Goal: Transaction & Acquisition: Download file/media

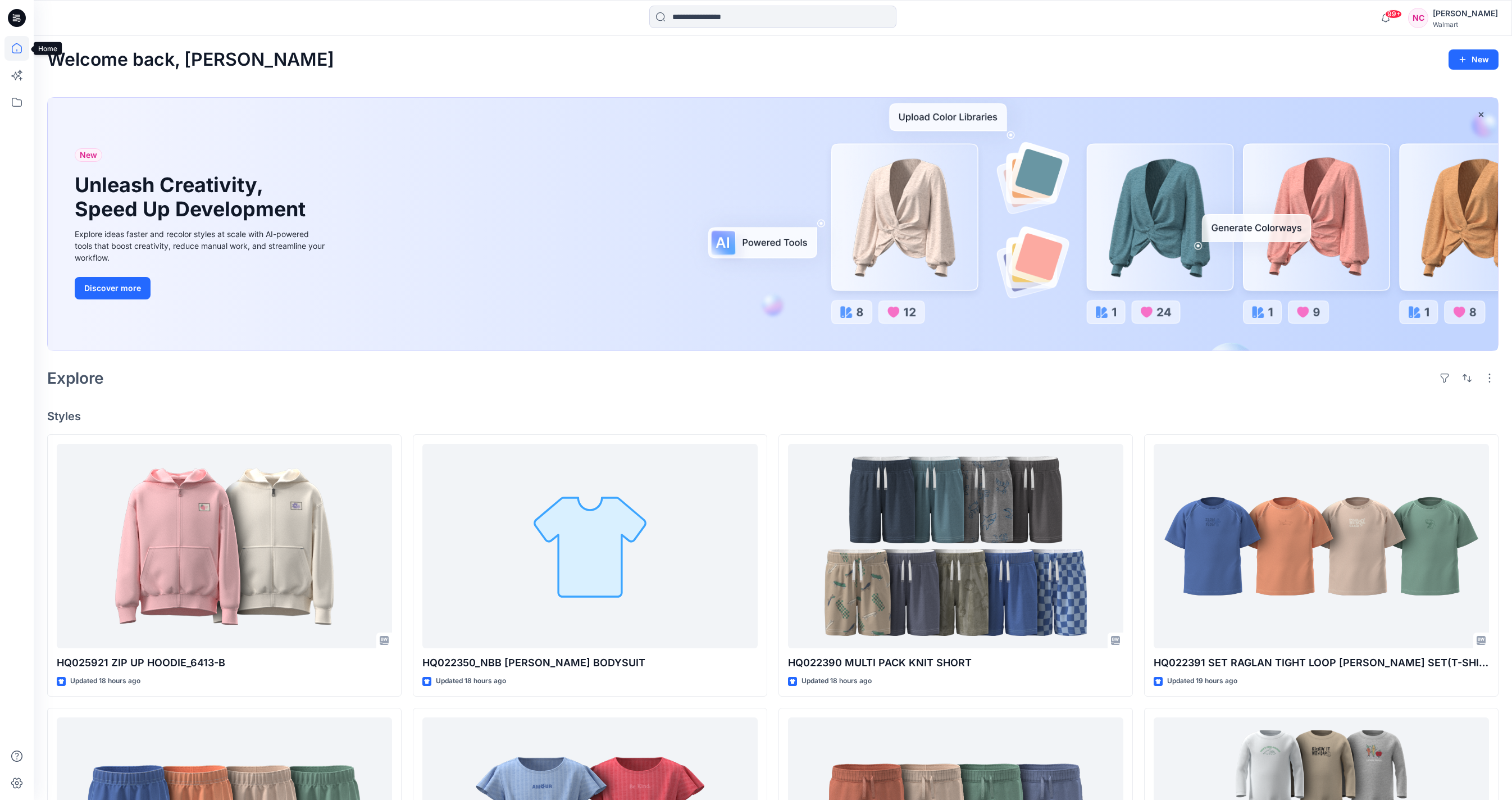
click at [11, 45] on icon at bounding box center [16, 48] width 24 height 24
click at [15, 108] on icon at bounding box center [16, 101] width 24 height 24
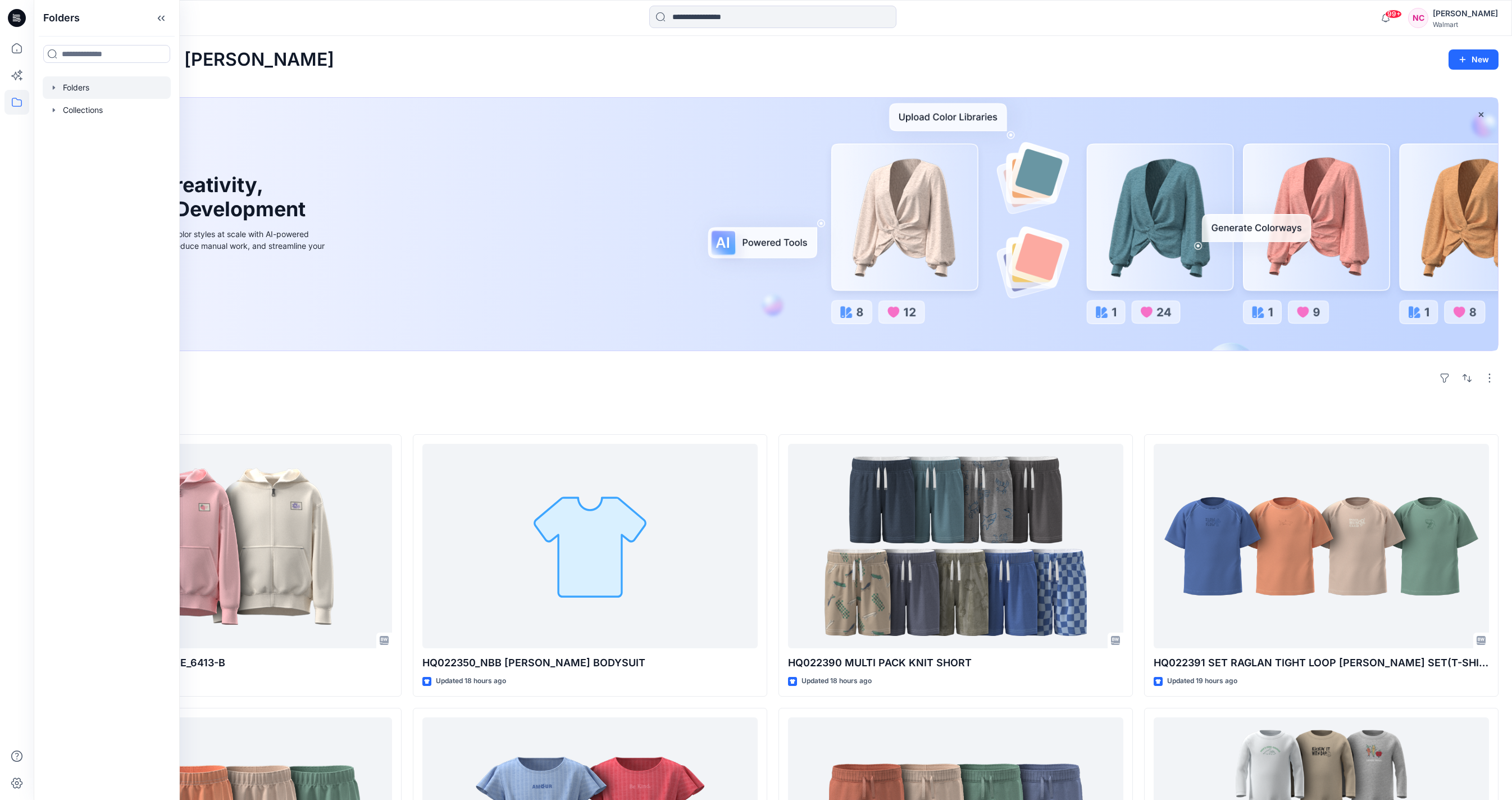
click at [82, 88] on div at bounding box center [106, 87] width 128 height 23
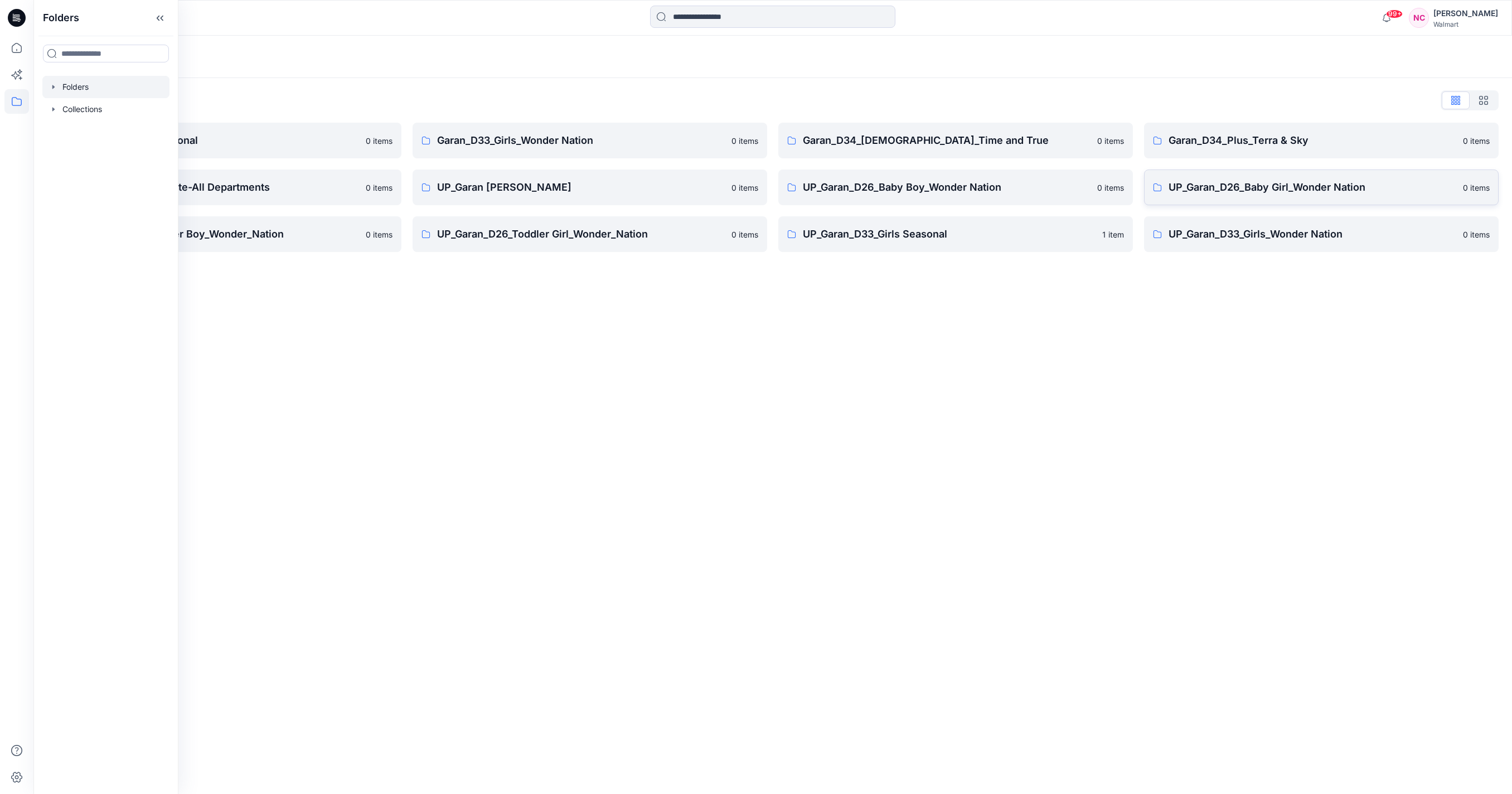
click at [1231, 191] on p "UP_Garan_D26_Baby Girl_Wonder Nation" at bounding box center [1312, 187] width 288 height 16
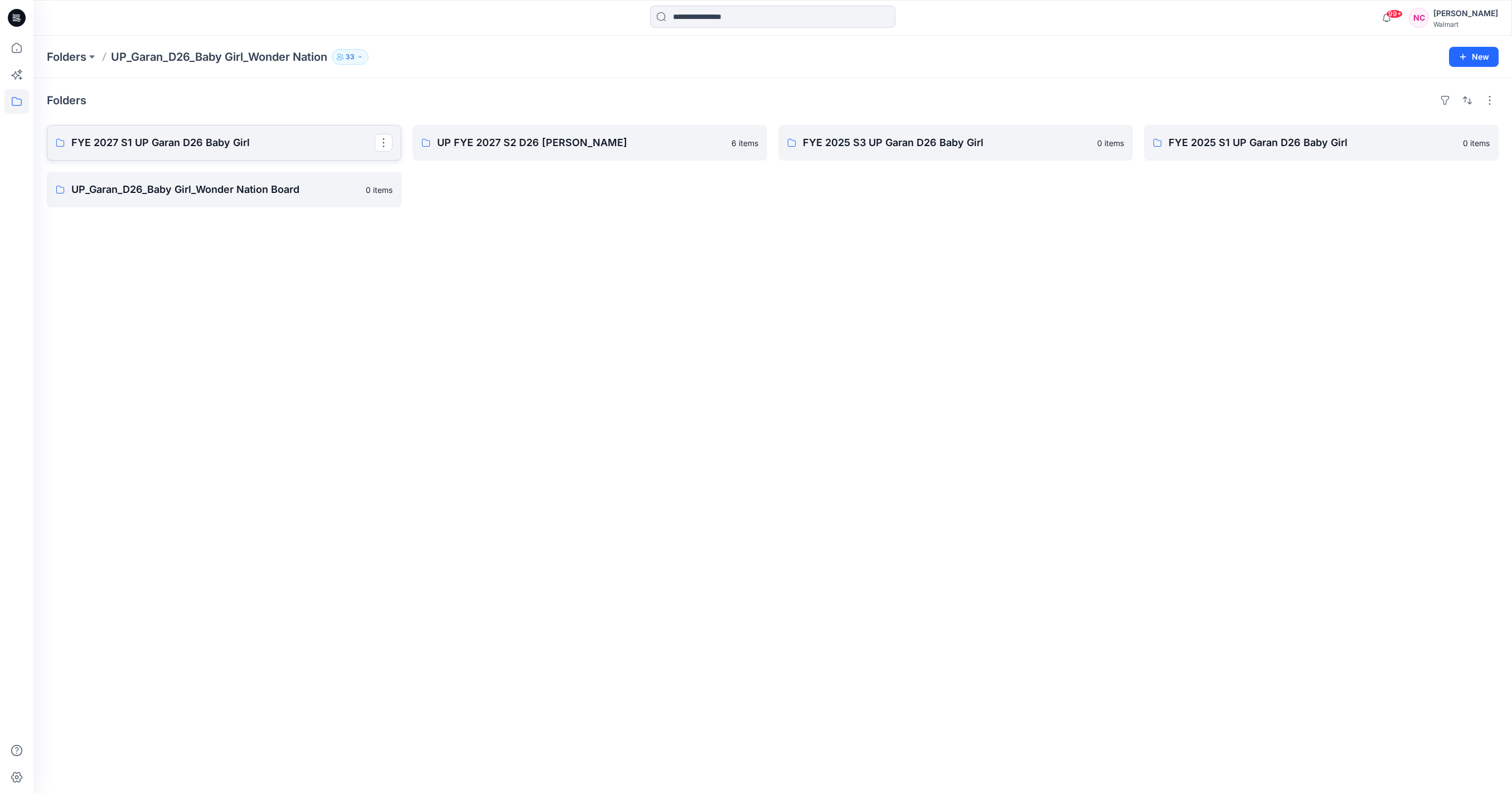
click at [270, 154] on link "FYE 2027 S1 UP Garan D26 Baby Girl" at bounding box center [224, 143] width 355 height 36
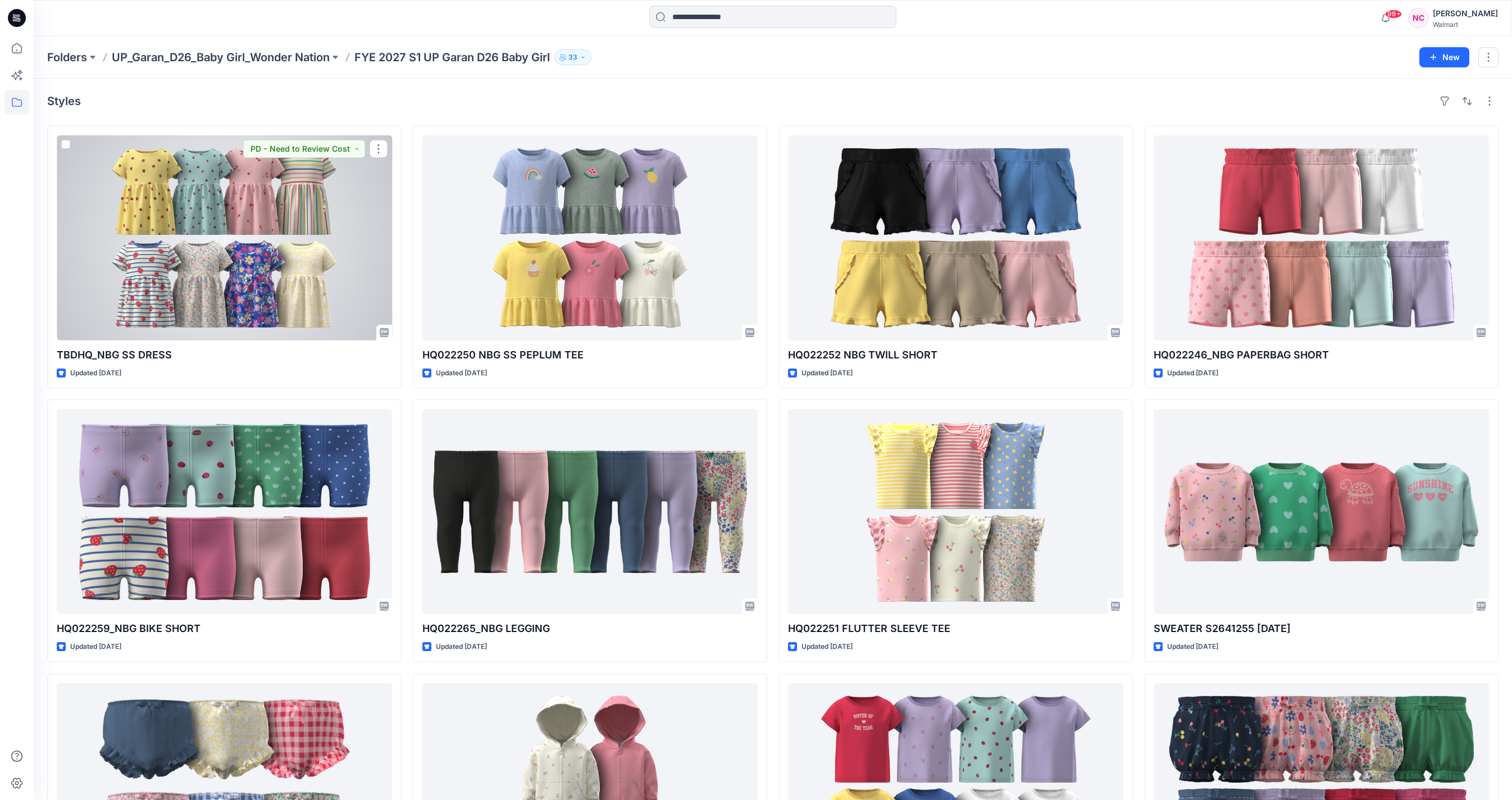
click at [257, 242] on div at bounding box center [224, 237] width 335 height 205
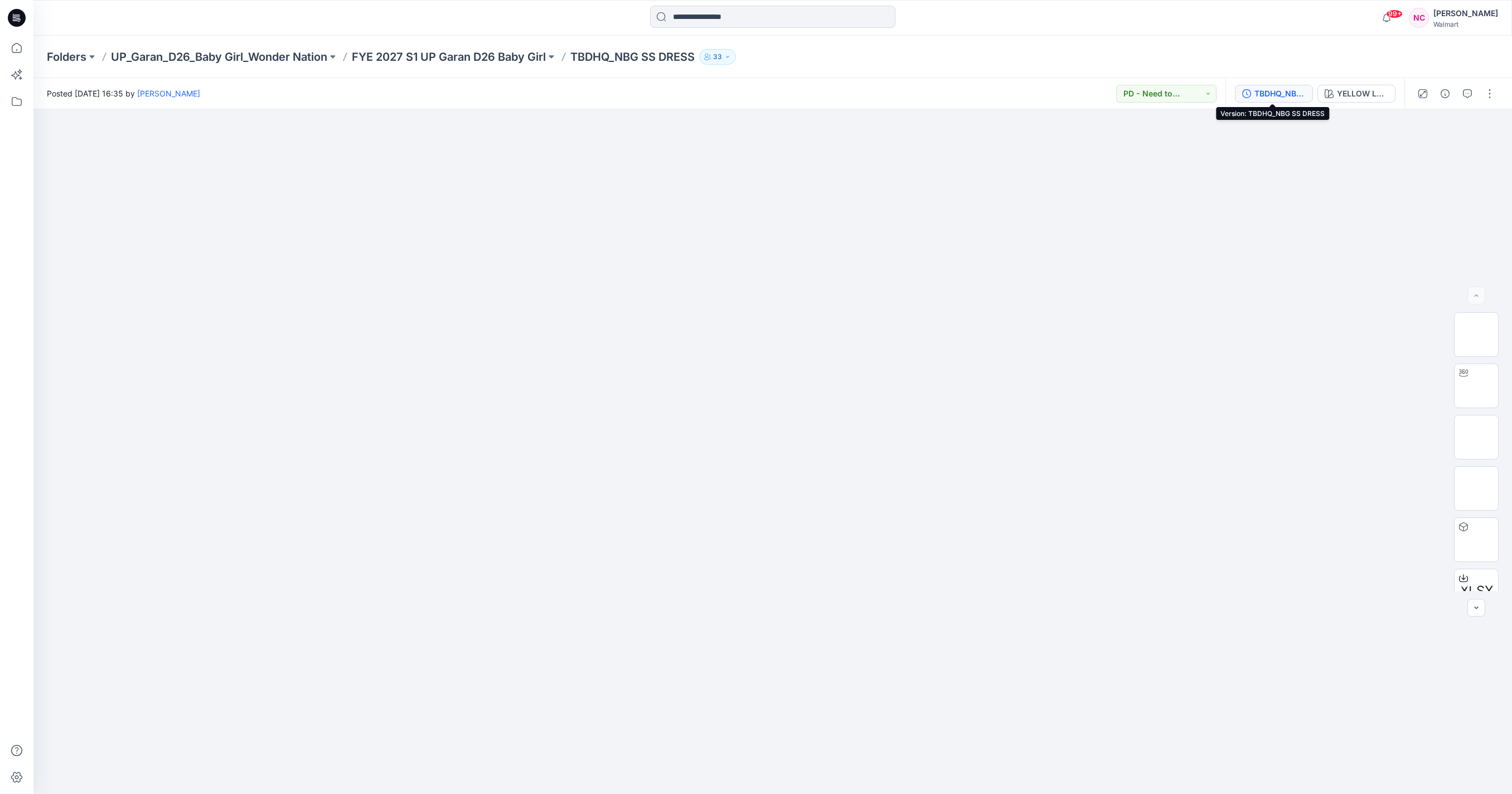
click at [1251, 99] on button "TBDHQ_NBG SS DRESS" at bounding box center [1274, 94] width 78 height 18
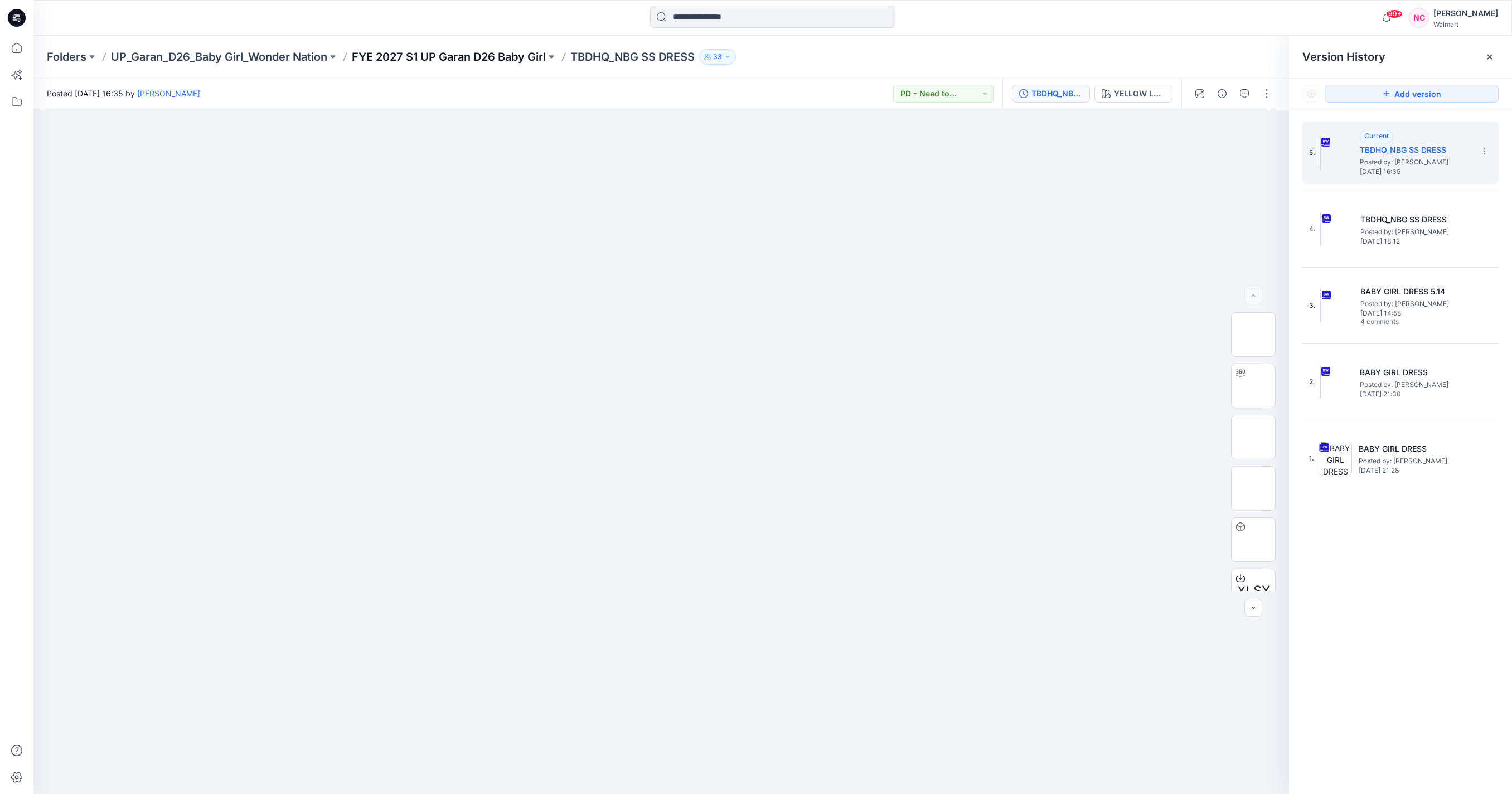
click at [488, 55] on p "FYE 2027 S1 UP Garan D26 Baby Girl" at bounding box center [448, 57] width 194 height 16
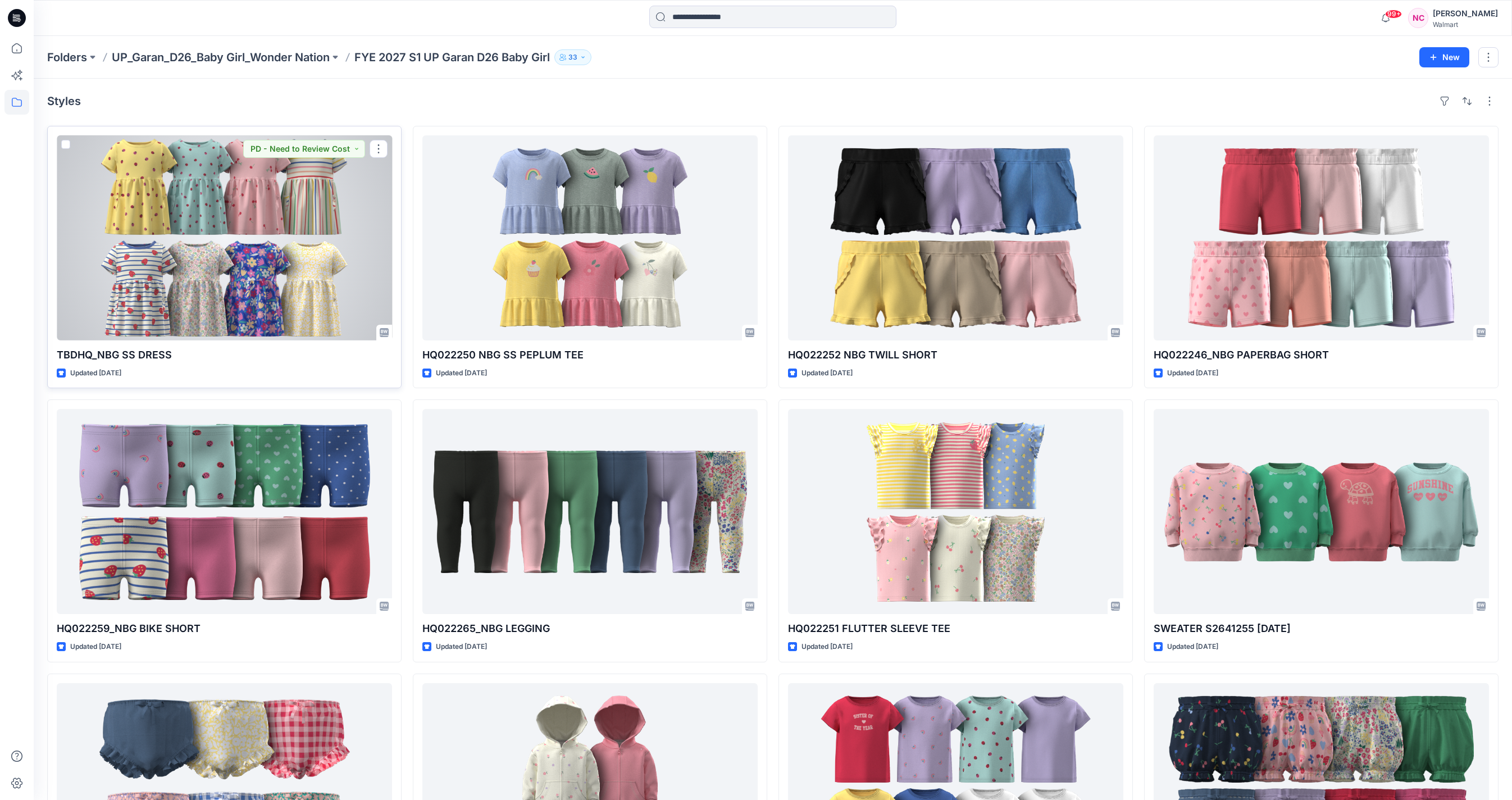
click at [265, 240] on div at bounding box center [224, 237] width 335 height 205
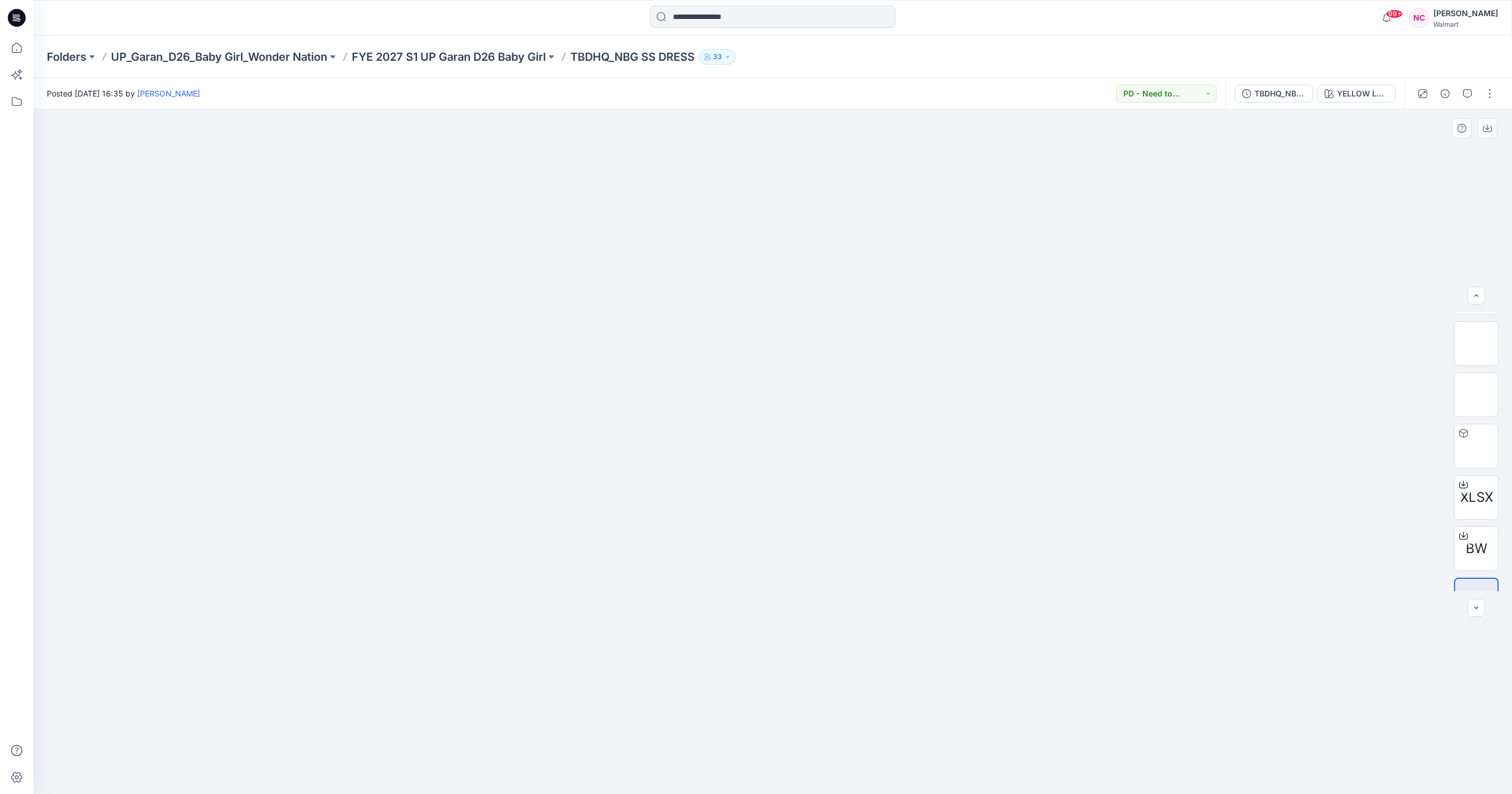
scroll to position [125, 0]
click at [1461, 509] on icon at bounding box center [1463, 504] width 9 height 9
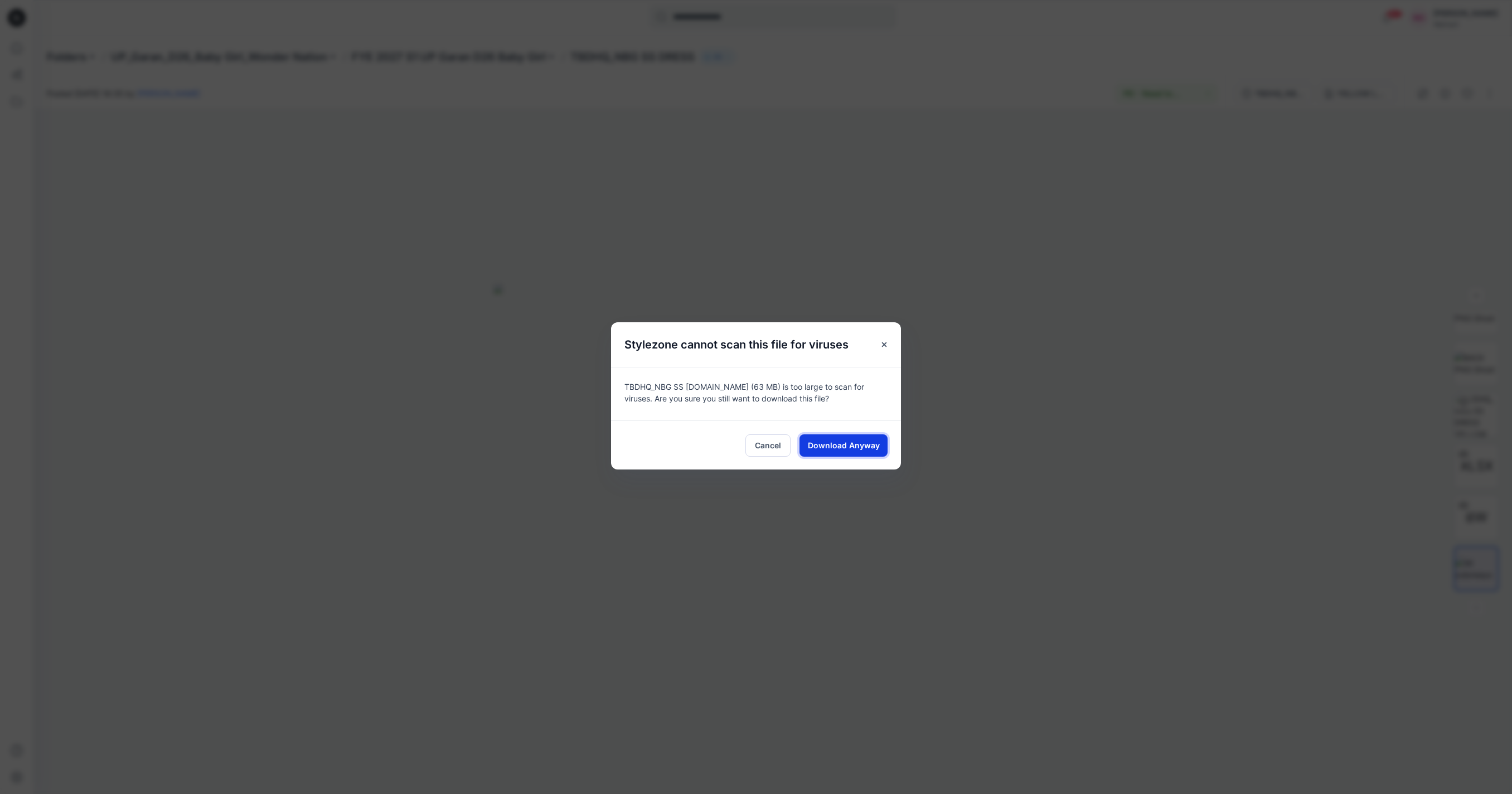
click at [861, 442] on span "Download Anyway" at bounding box center [844, 445] width 72 height 12
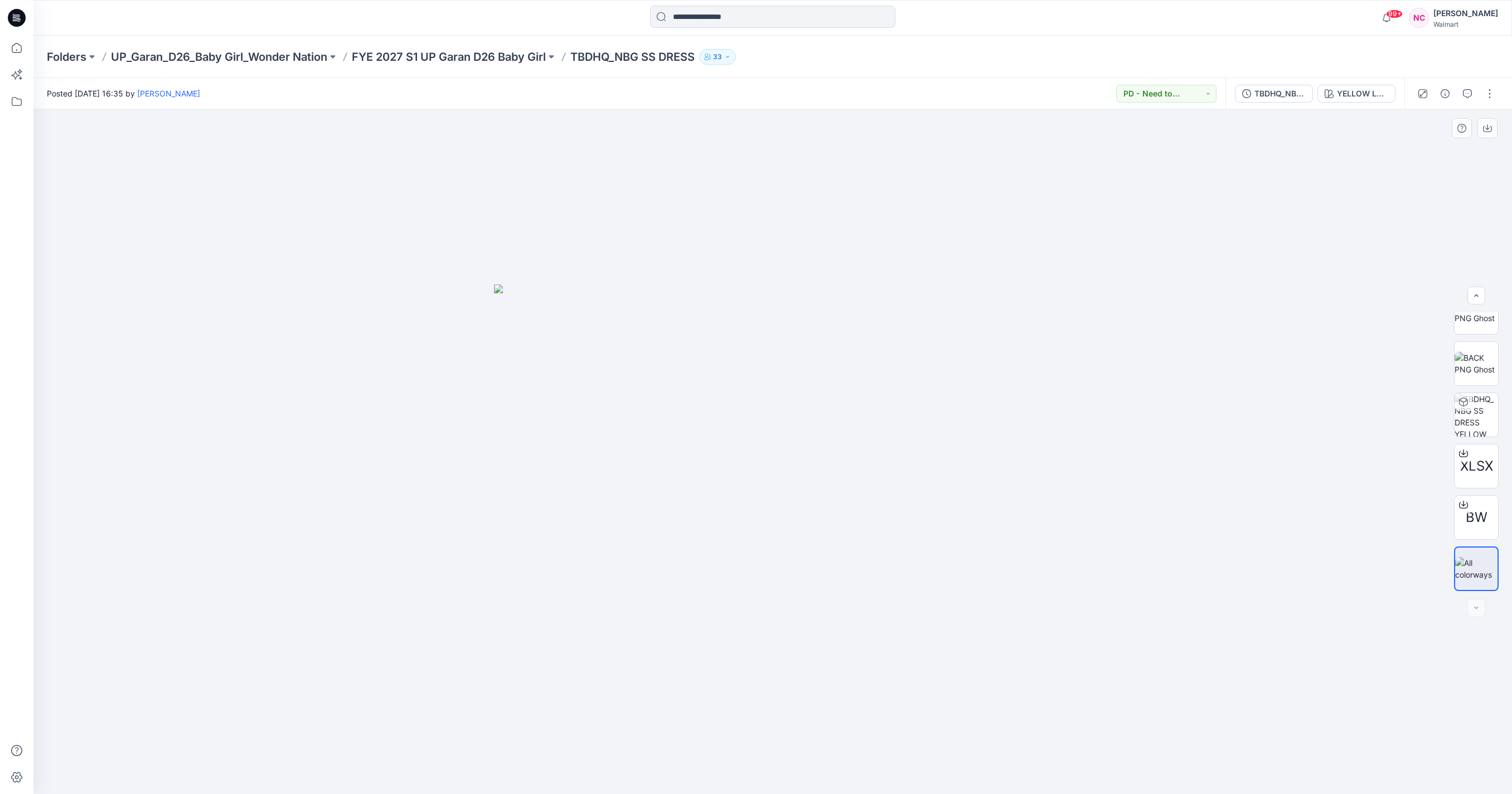
drag, startPoint x: 1106, startPoint y: 187, endPoint x: 1122, endPoint y: 179, distance: 17.9
click at [1106, 187] on div at bounding box center [772, 451] width 1478 height 684
click at [1277, 98] on div "TBDHQ_NBG SS DRESS" at bounding box center [1281, 94] width 51 height 12
